Goal: Task Accomplishment & Management: Use online tool/utility

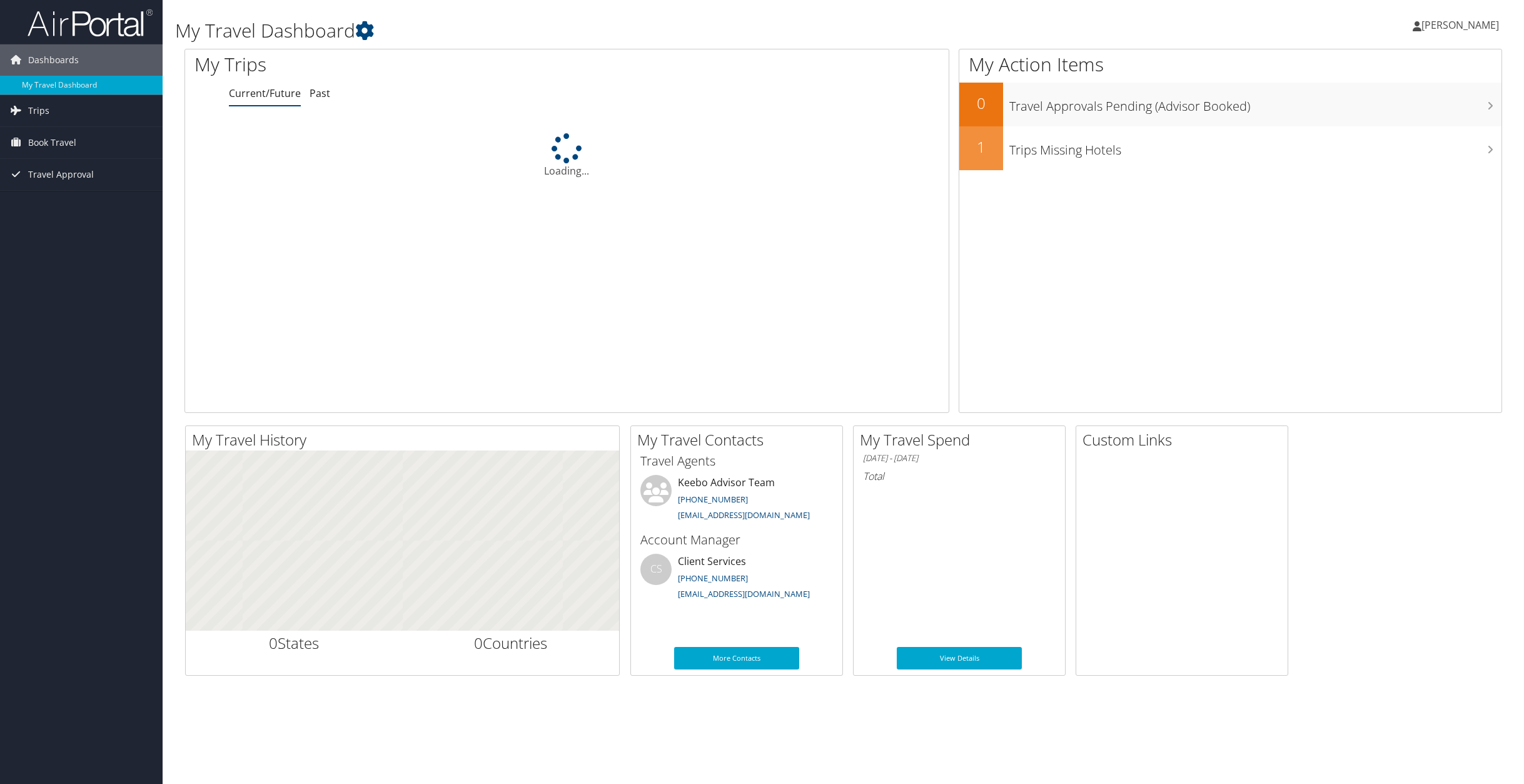
click at [739, 433] on h2 "My Travel Contacts" at bounding box center [739, 439] width 205 height 21
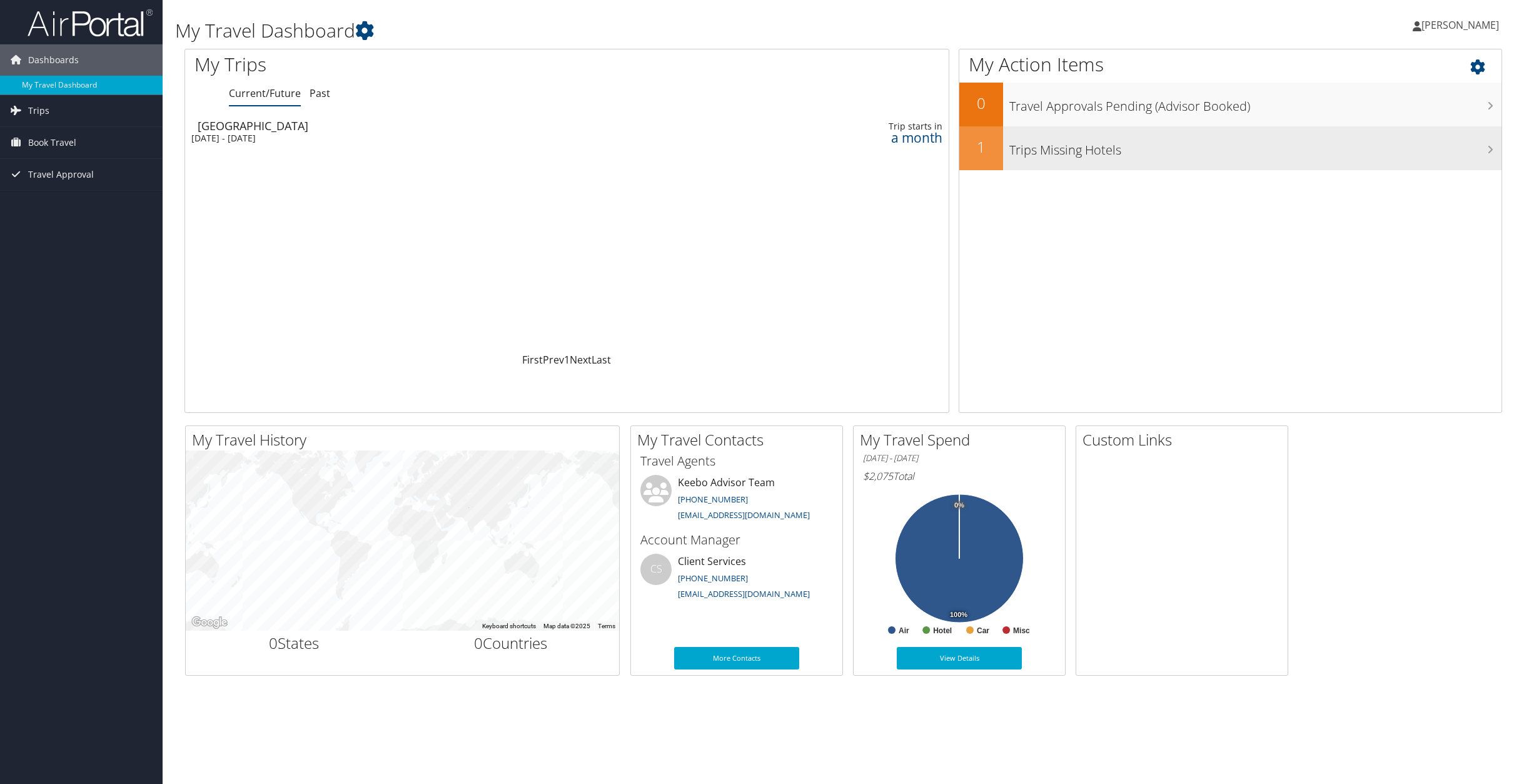
click at [1183, 162] on div "Trips Missing Hotels" at bounding box center [1252, 148] width 498 height 44
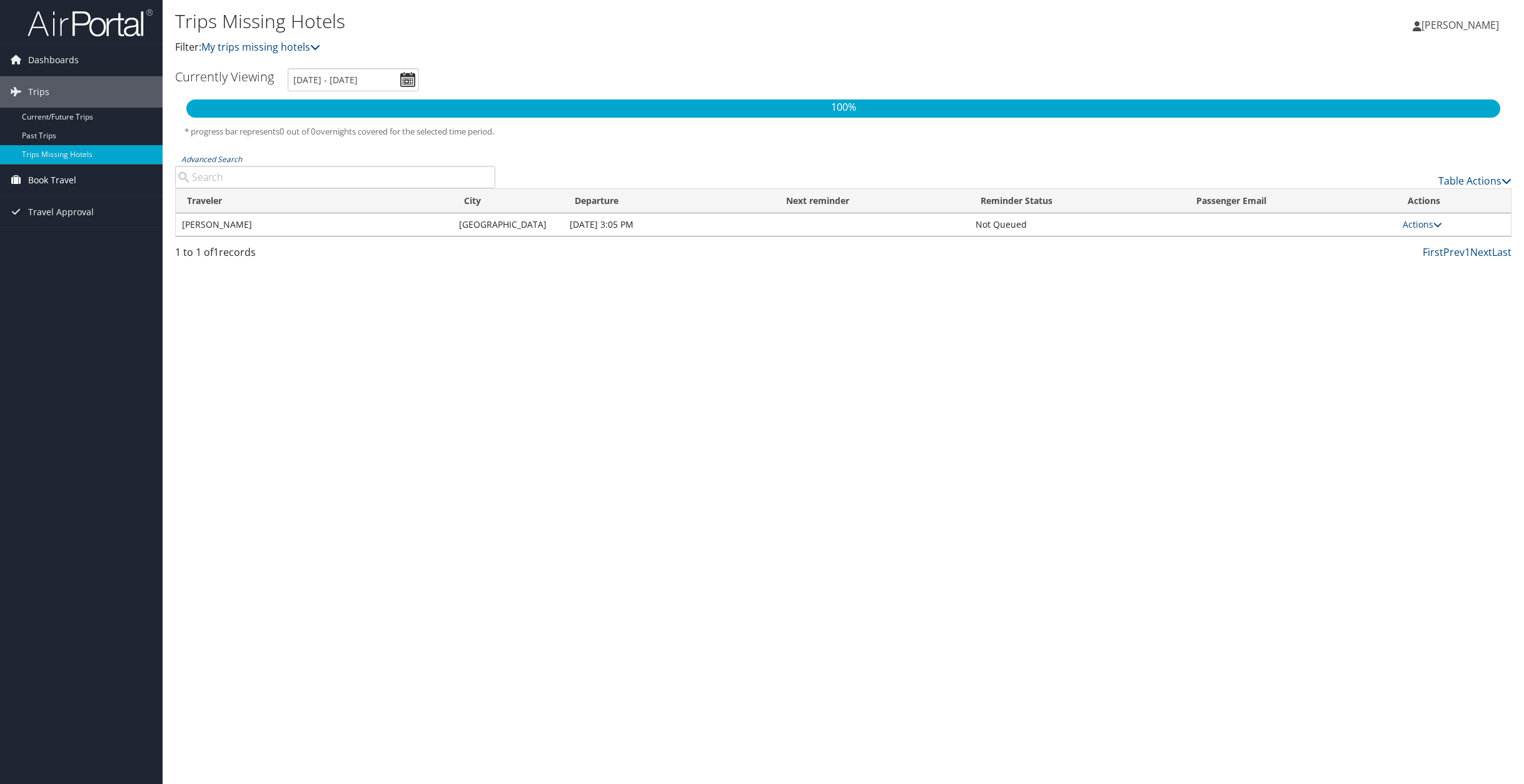
click at [68, 178] on span "Book Travel" at bounding box center [52, 179] width 48 height 31
click at [103, 243] on link "Book/Manage Online Trips" at bounding box center [81, 242] width 163 height 19
